Goal: Transaction & Acquisition: Purchase product/service

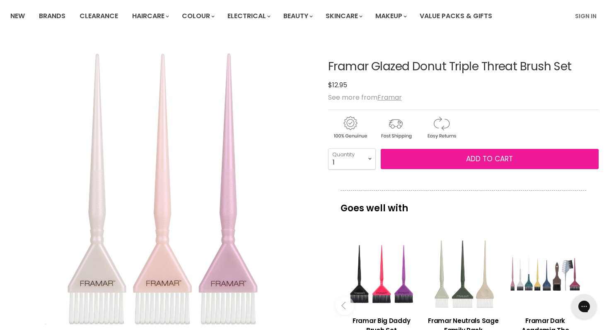
click at [491, 164] on button "Add to cart" at bounding box center [489, 159] width 218 height 21
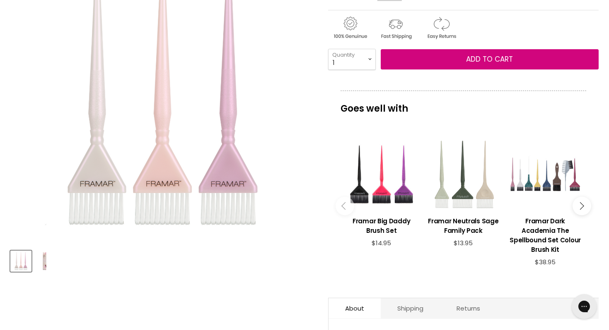
scroll to position [161, 0]
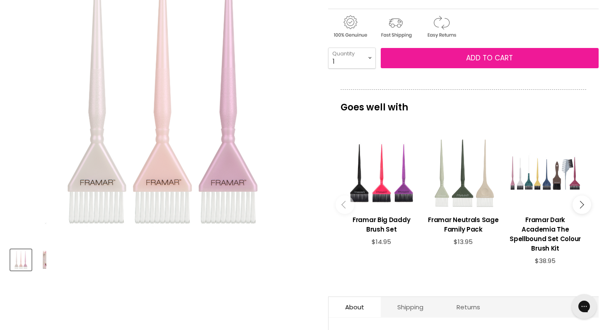
click at [486, 54] on span "Add to cart" at bounding box center [489, 58] width 47 height 10
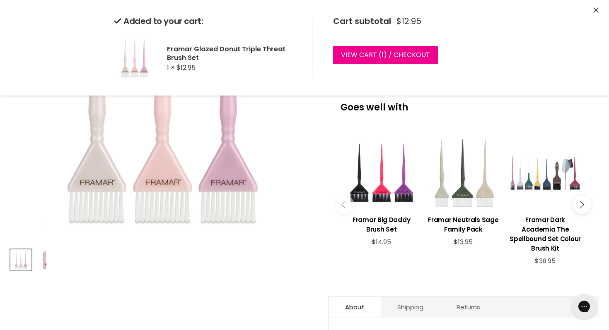
click at [465, 117] on div "Goes well with imageUrl Framar Big Daddy Brush Set $14.95 imageUrl Framar Neutr…" at bounding box center [463, 187] width 270 height 196
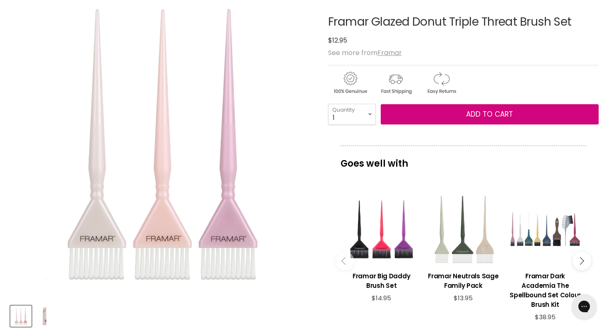
scroll to position [0, 0]
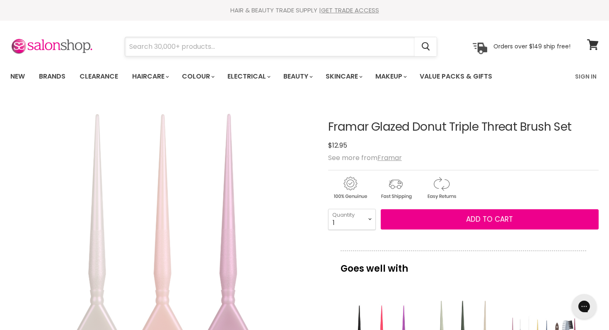
click at [173, 46] on input "Search" at bounding box center [269, 46] width 289 height 19
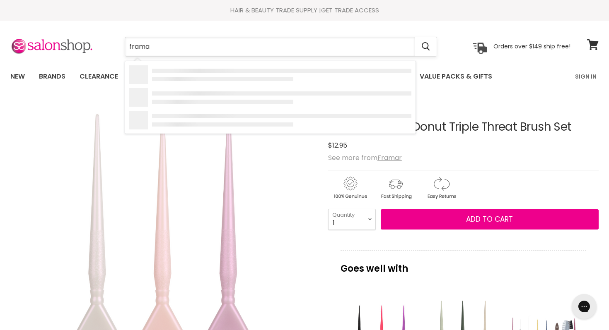
type input "framar"
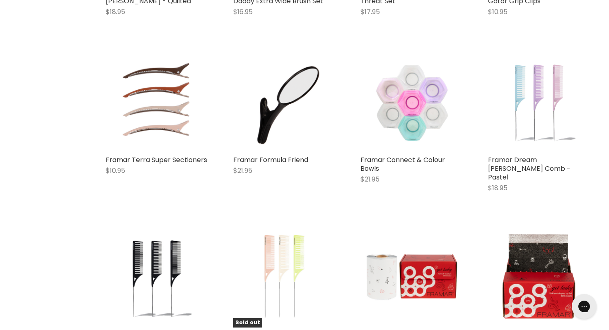
scroll to position [821, 0]
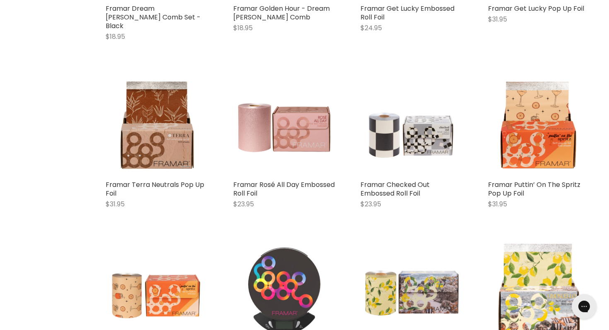
scroll to position [1106, 0]
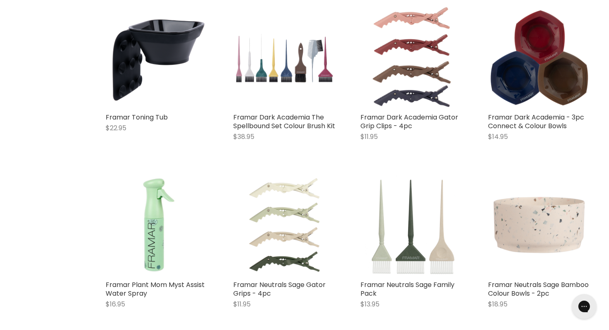
scroll to position [2732, 0]
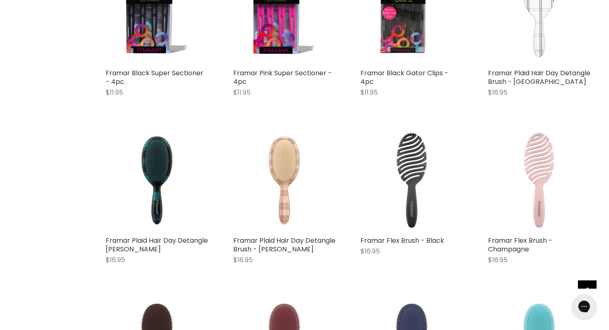
scroll to position [3785, 0]
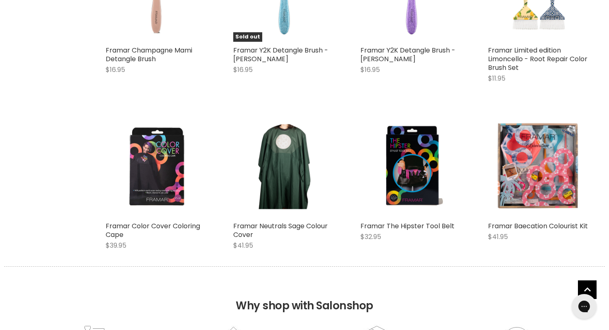
scroll to position [4651, 0]
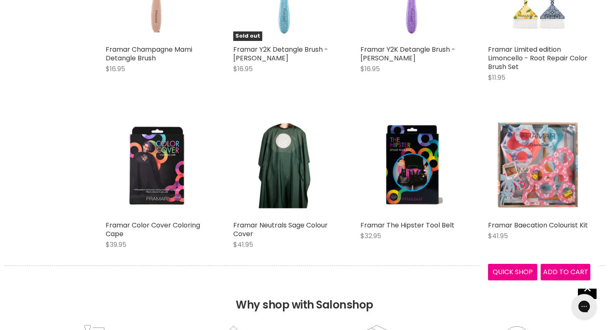
click at [536, 142] on img "Main content" at bounding box center [539, 166] width 103 height 103
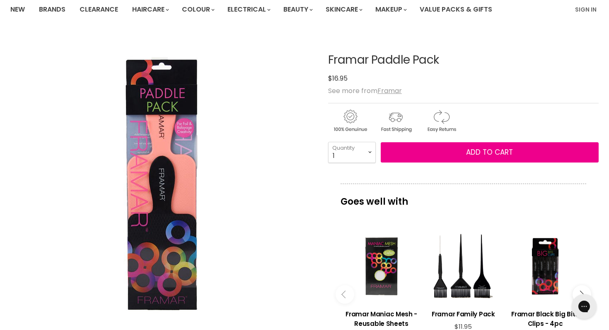
scroll to position [67, 0]
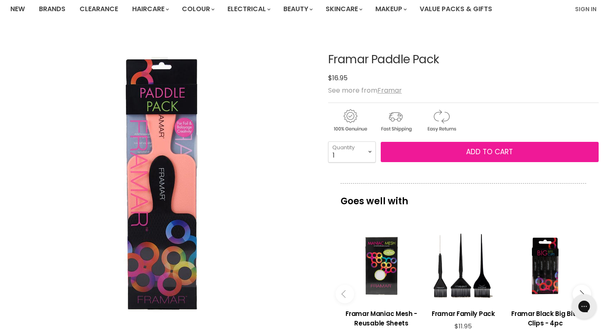
click at [465, 158] on button "Add to cart" at bounding box center [489, 152] width 218 height 21
click at [473, 152] on span "Add to cart" at bounding box center [489, 152] width 47 height 10
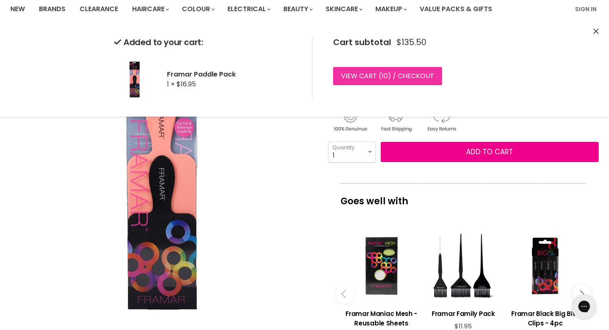
click at [388, 75] on link "View cart ( 10 ) / Checkout" at bounding box center [387, 76] width 109 height 18
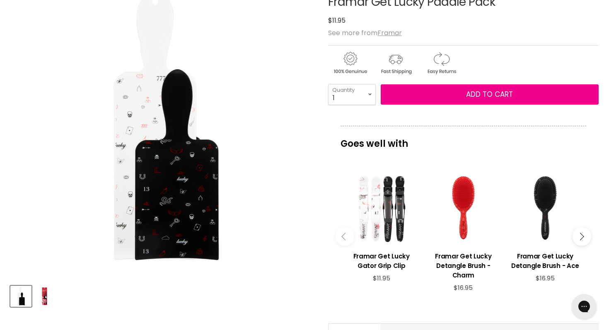
scroll to position [124, 0]
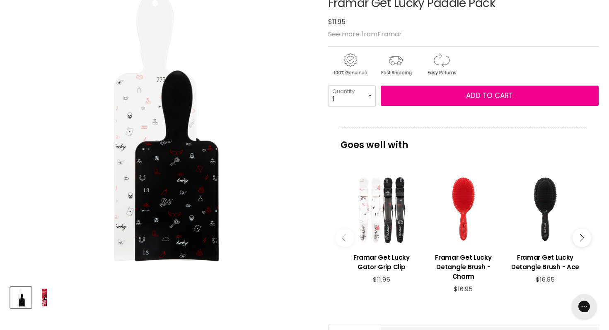
click at [39, 293] on img "Product thumbnails" at bounding box center [44, 297] width 19 height 19
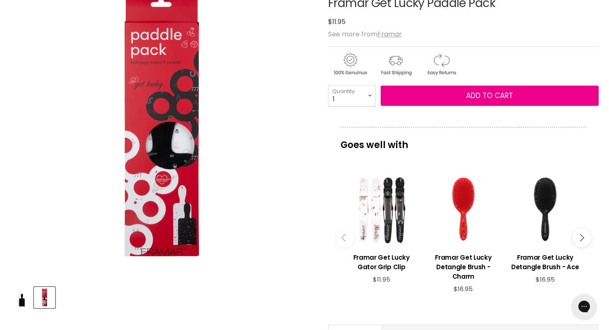
click at [26, 297] on img "Product thumbnails" at bounding box center [20, 297] width 19 height 19
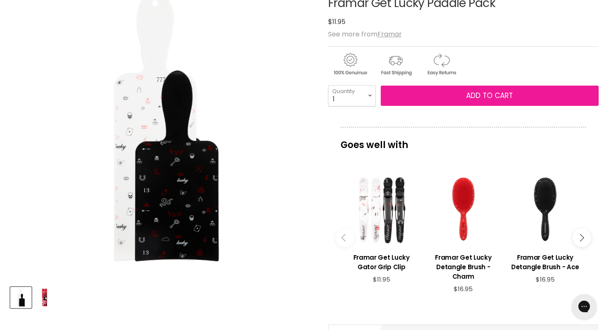
click at [486, 95] on span "Add to cart" at bounding box center [489, 96] width 47 height 10
click at [490, 96] on span "Add to cart" at bounding box center [489, 96] width 47 height 10
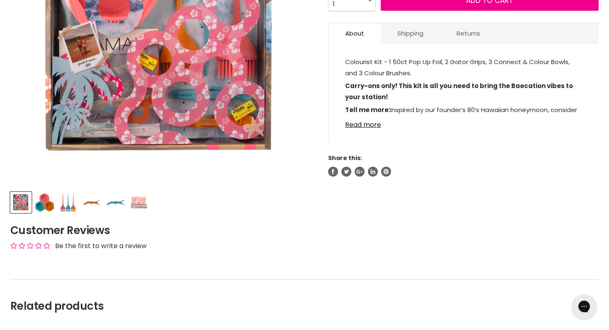
scroll to position [237, 0]
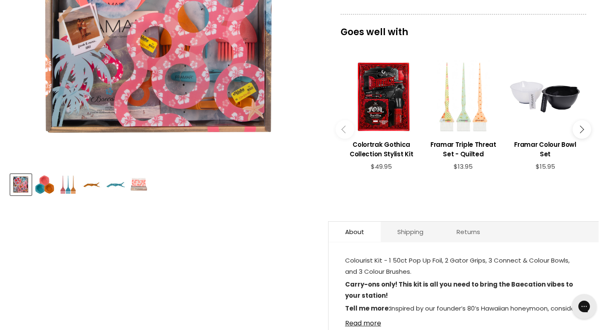
click at [48, 184] on img "Product thumbnails" at bounding box center [44, 184] width 19 height 19
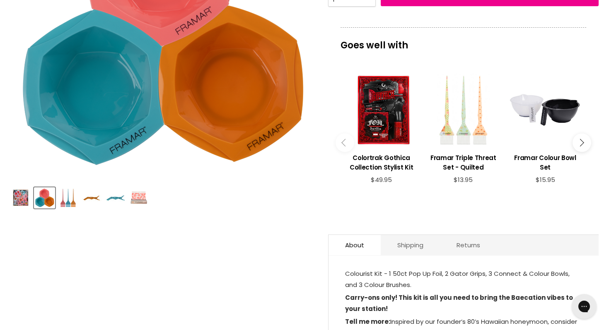
scroll to position [221, 0]
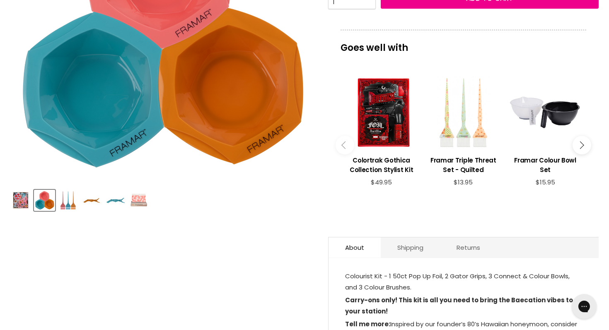
click at [72, 204] on img "Product thumbnails" at bounding box center [67, 200] width 19 height 19
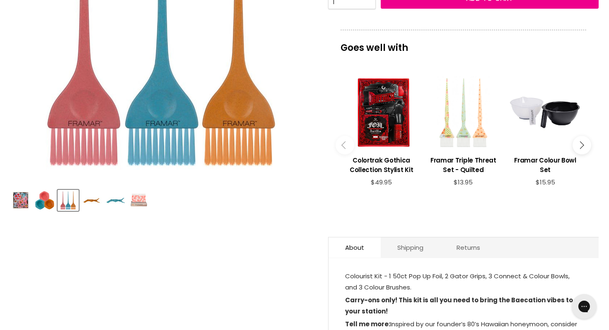
click at [93, 205] on img "Product thumbnails" at bounding box center [91, 200] width 19 height 19
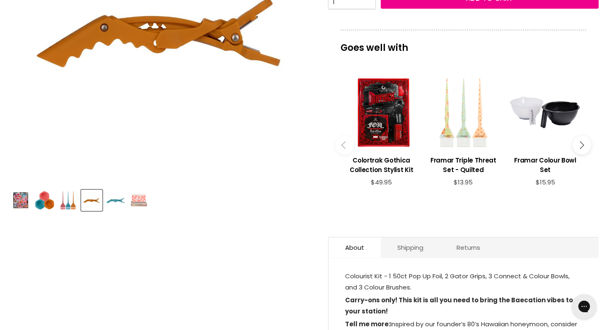
click at [114, 202] on img "Product thumbnails" at bounding box center [115, 200] width 19 height 19
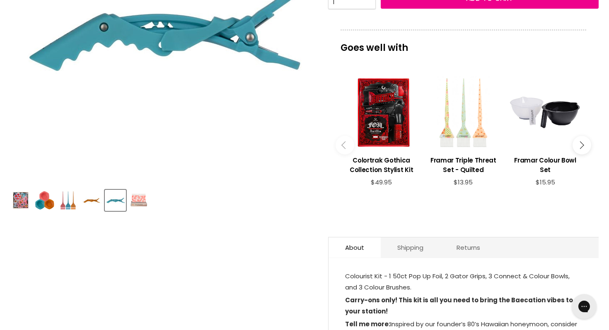
click at [134, 201] on img "Product thumbnails" at bounding box center [138, 200] width 19 height 19
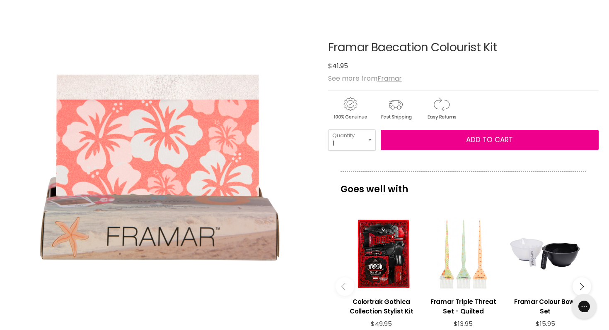
scroll to position [0, 0]
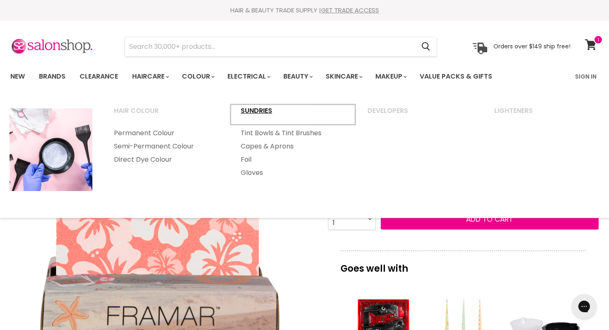
click at [253, 111] on link "Sundries" at bounding box center [292, 114] width 125 height 21
click at [253, 133] on link "Tint Bowls & Tint Brushes" at bounding box center [292, 133] width 125 height 13
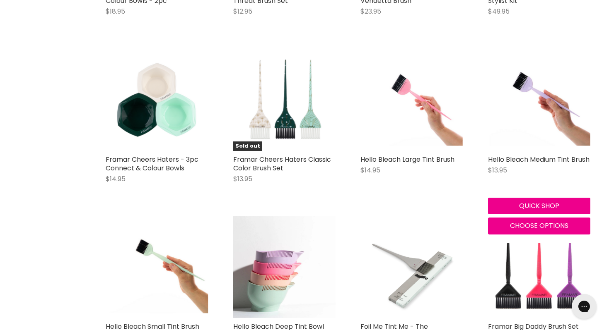
scroll to position [1515, 0]
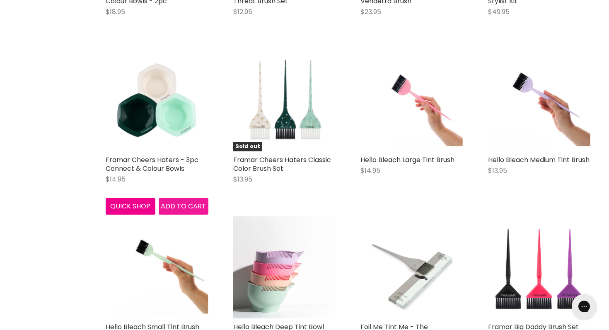
click at [187, 211] on span "Add to cart" at bounding box center [183, 207] width 45 height 10
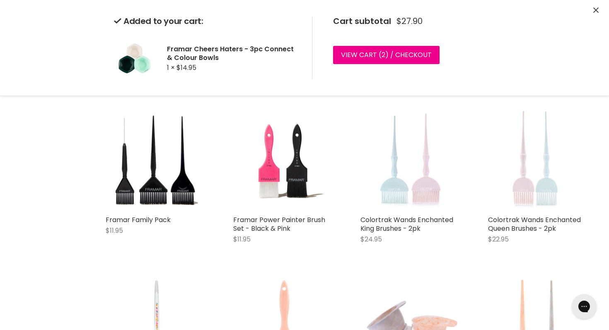
scroll to position [1795, 0]
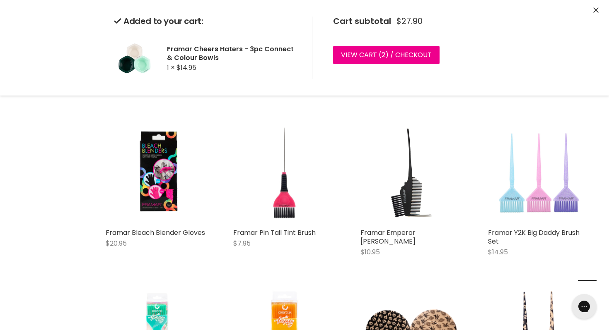
scroll to position [2121, 0]
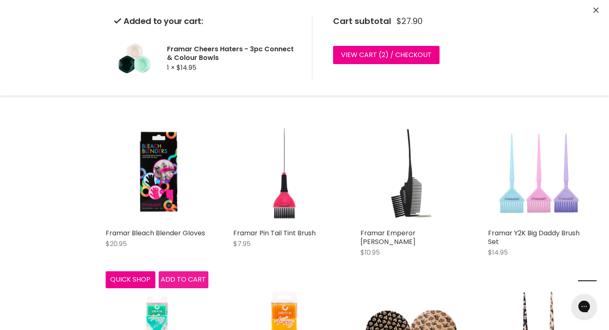
click at [179, 277] on div "Framar Bleach Blender Gloves $20.95 Framar Quick shop Add to cart" at bounding box center [156, 205] width 119 height 183
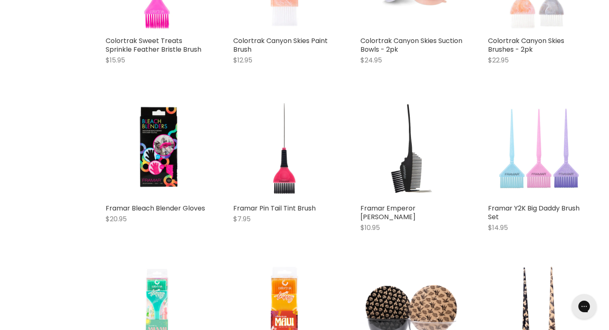
scroll to position [2149, 0]
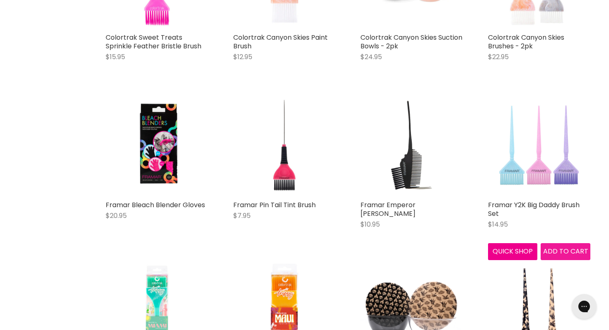
click at [564, 252] on span "Add to cart" at bounding box center [565, 252] width 45 height 10
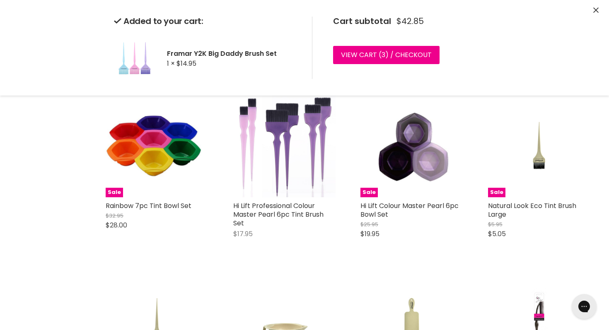
scroll to position [3718, 0]
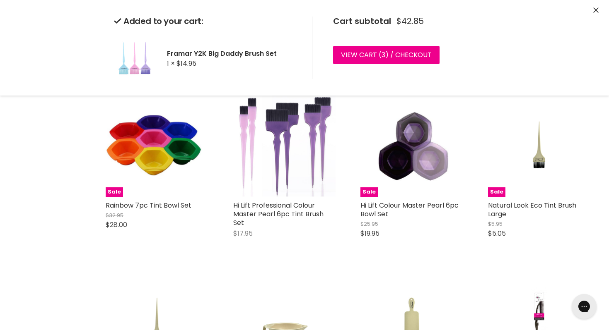
click at [428, 254] on div "Sale Hi Lift Colour Master Pearl 6pc Bowl Set $25.95 $19.95 Hi Lift Quick shop …" at bounding box center [411, 170] width 119 height 168
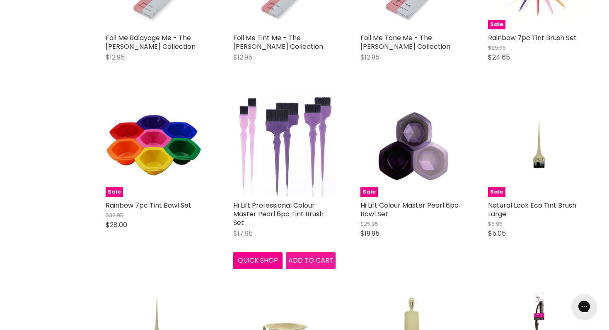
click at [302, 267] on button "Add to cart" at bounding box center [311, 261] width 50 height 17
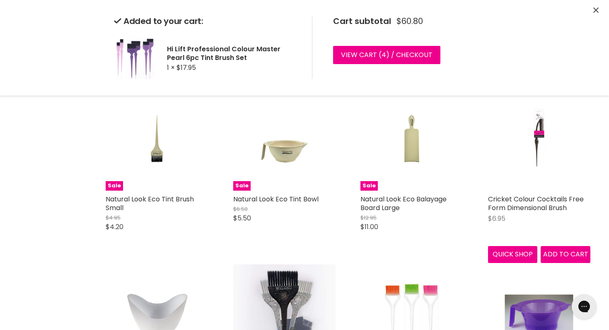
scroll to position [3900, 0]
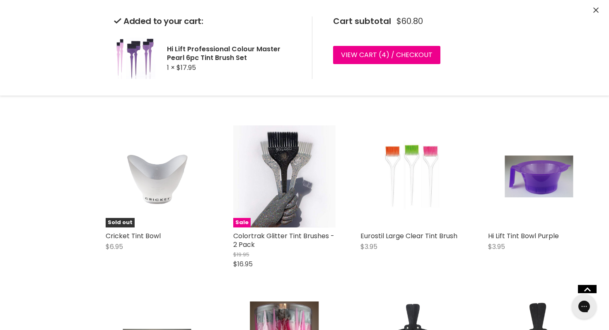
scroll to position [4039, 0]
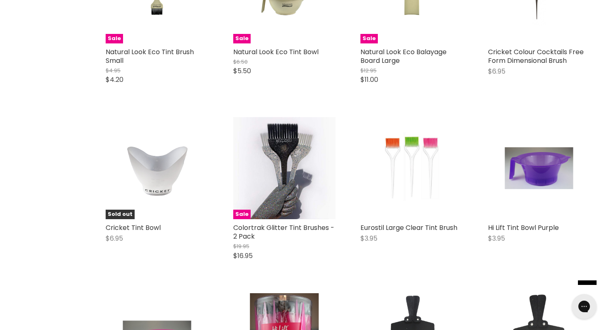
scroll to position [4049, 0]
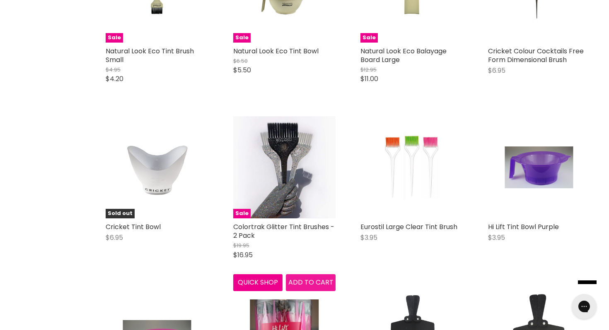
click at [314, 287] on span "Add to cart" at bounding box center [310, 283] width 45 height 10
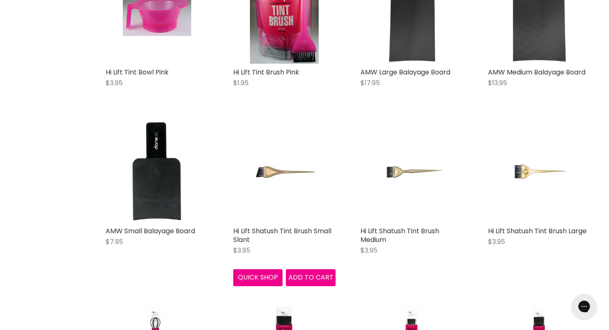
scroll to position [4383, 0]
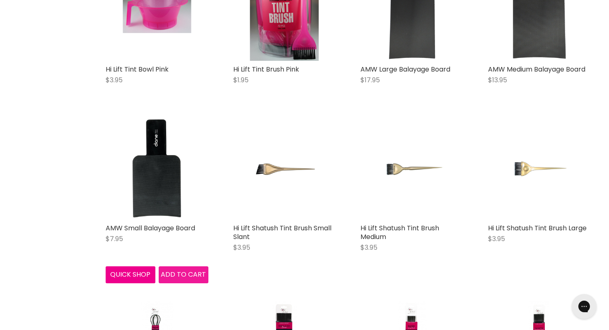
click at [171, 274] on span "Add to cart" at bounding box center [183, 275] width 45 height 10
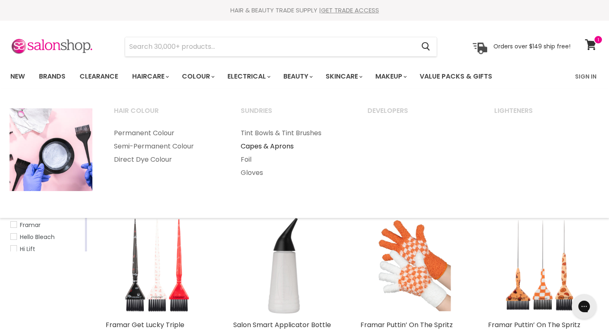
click at [263, 147] on link "Capes & Aprons" at bounding box center [292, 146] width 125 height 13
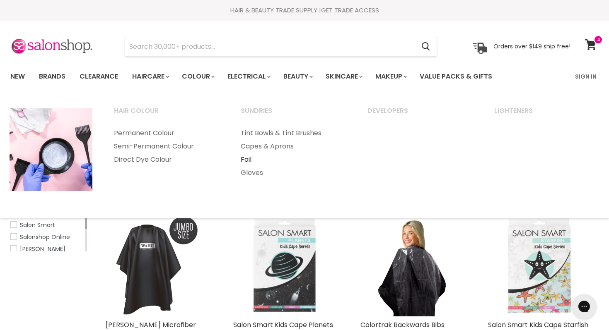
click at [247, 159] on link "Foil" at bounding box center [292, 159] width 125 height 13
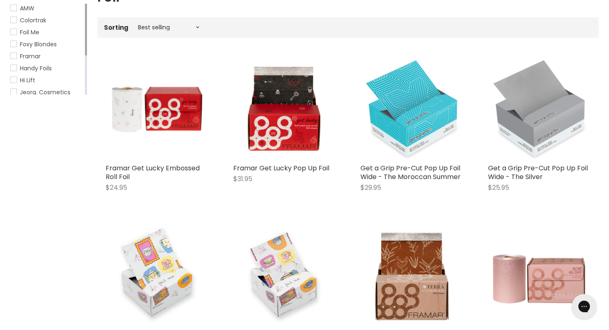
scroll to position [162, 0]
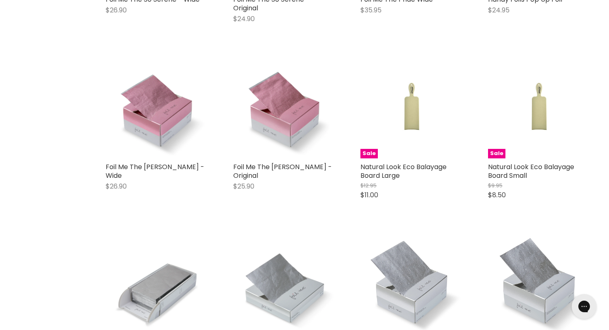
scroll to position [3899, 0]
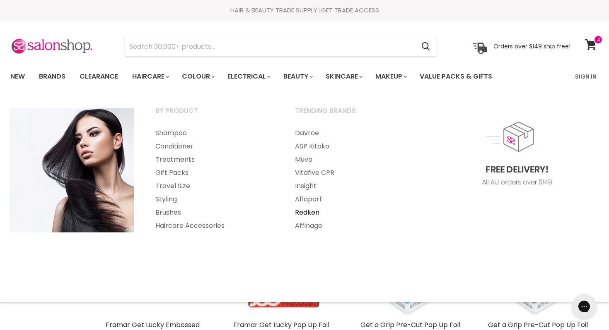
click at [300, 214] on link "Redken" at bounding box center [353, 212] width 138 height 13
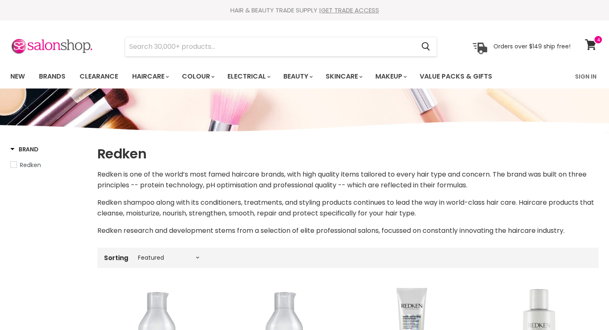
select select "manual"
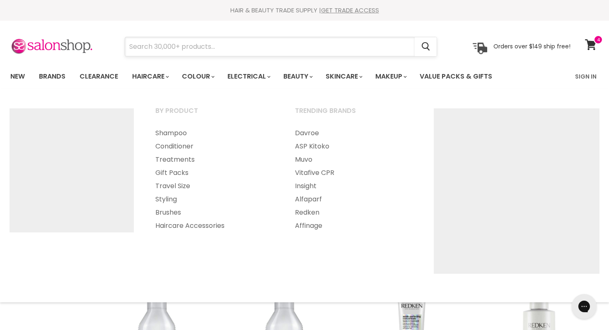
click at [181, 48] on input "Search" at bounding box center [269, 46] width 289 height 19
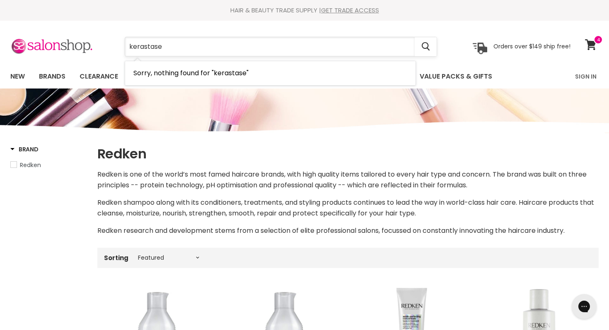
click at [146, 46] on input "kerastase" at bounding box center [269, 46] width 289 height 19
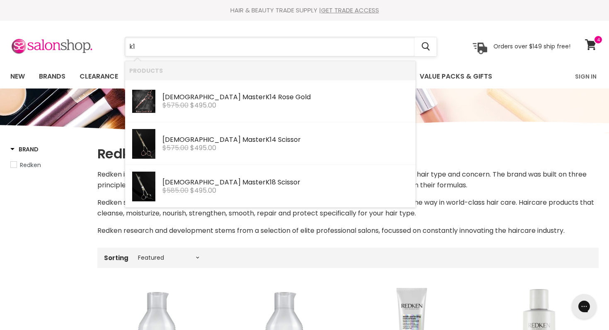
type input "k18"
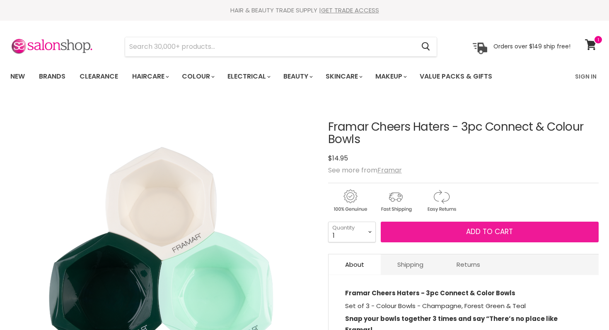
click at [491, 235] on span "Add to cart" at bounding box center [489, 232] width 47 height 10
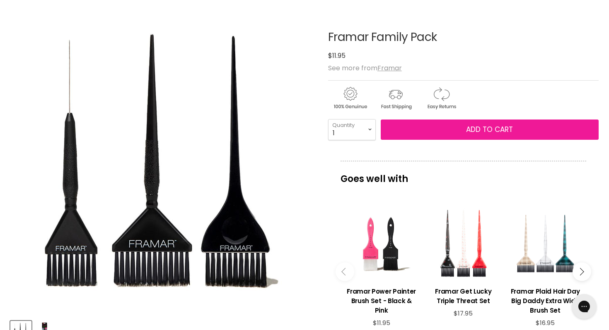
click at [494, 131] on span "Add to cart" at bounding box center [489, 130] width 47 height 10
click at [481, 127] on span "Add to cart" at bounding box center [489, 130] width 47 height 10
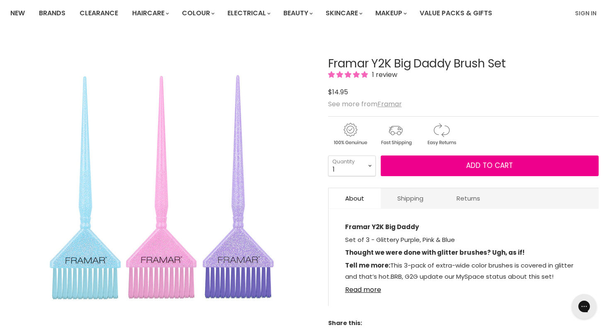
scroll to position [65, 0]
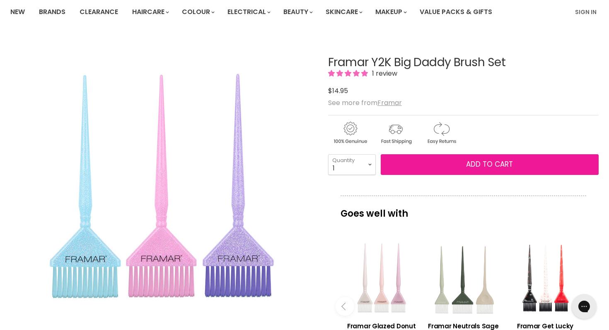
click at [485, 167] on span "Add to cart" at bounding box center [489, 164] width 47 height 10
click at [489, 162] on span "Add to cart" at bounding box center [489, 164] width 47 height 10
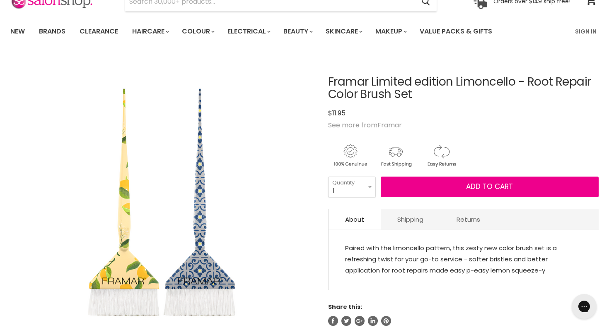
scroll to position [60, 0]
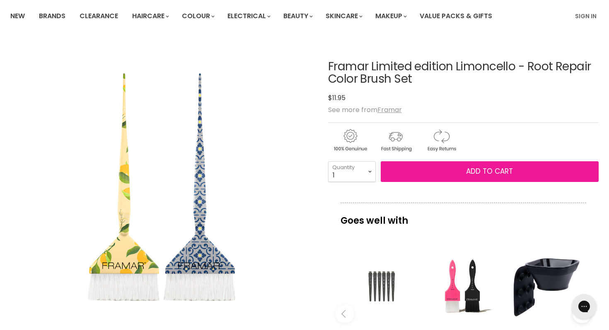
click at [498, 173] on span "Add to cart" at bounding box center [489, 171] width 47 height 10
click at [478, 165] on button "Add to cart" at bounding box center [489, 171] width 218 height 21
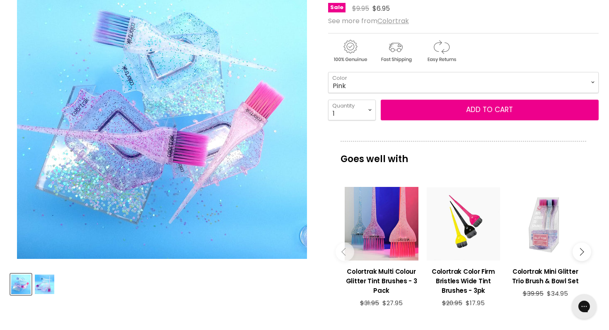
scroll to position [138, 0]
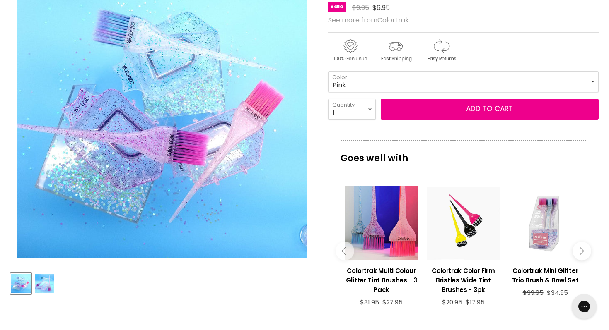
click at [46, 284] on img "Product thumbnails" at bounding box center [44, 283] width 19 height 19
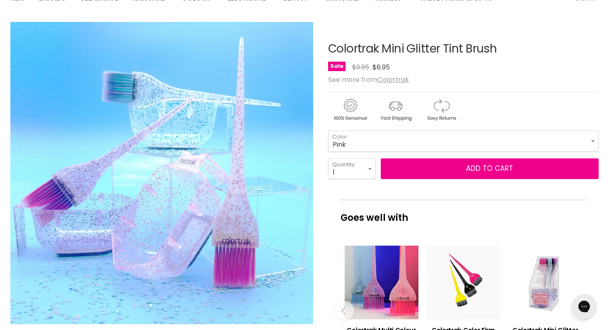
scroll to position [69, 0]
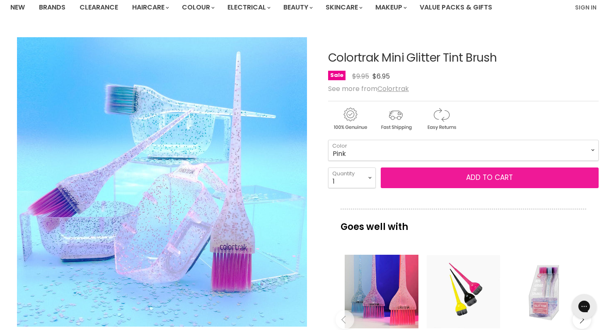
click at [485, 176] on span "Add to cart" at bounding box center [489, 178] width 47 height 10
click at [480, 180] on span "Add to cart" at bounding box center [489, 178] width 47 height 10
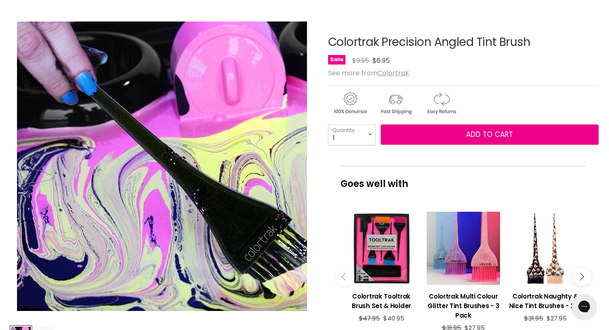
scroll to position [89, 0]
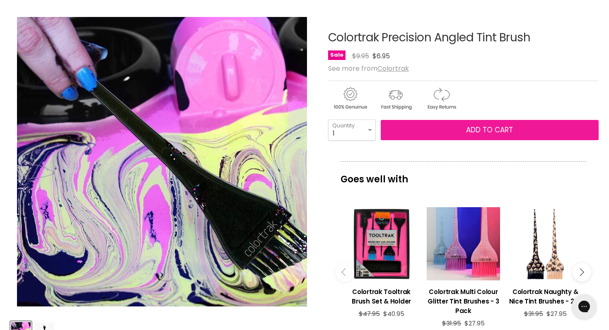
click at [484, 130] on span "Add to cart" at bounding box center [489, 130] width 47 height 10
